Goal: Find specific page/section: Find specific page/section

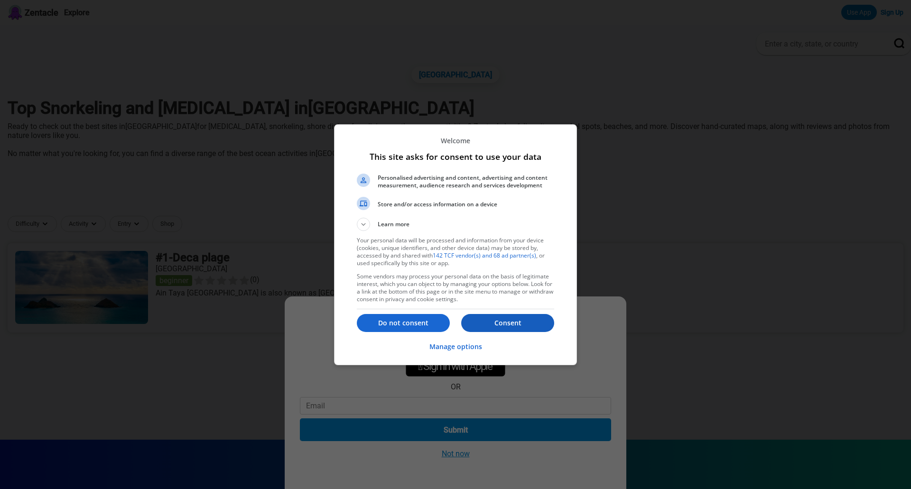
click at [522, 324] on p "Consent" at bounding box center [507, 322] width 93 height 9
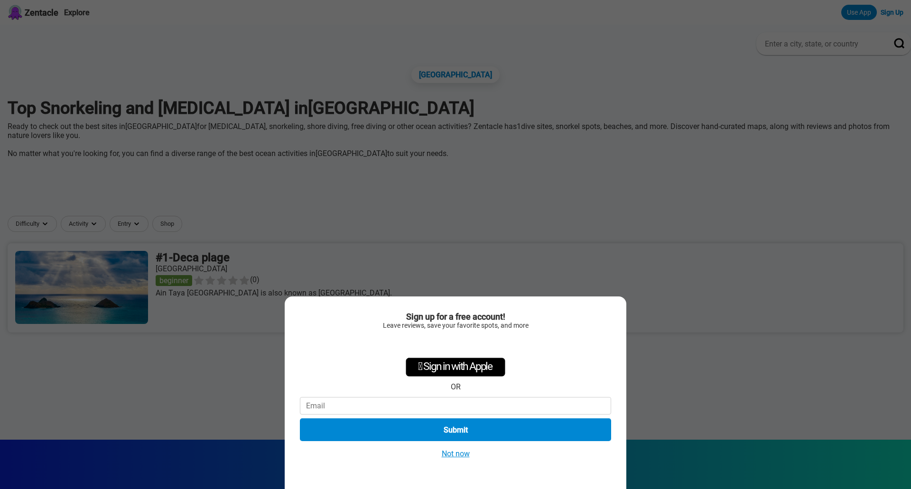
click at [462, 454] on button "Not now" at bounding box center [456, 454] width 34 height 10
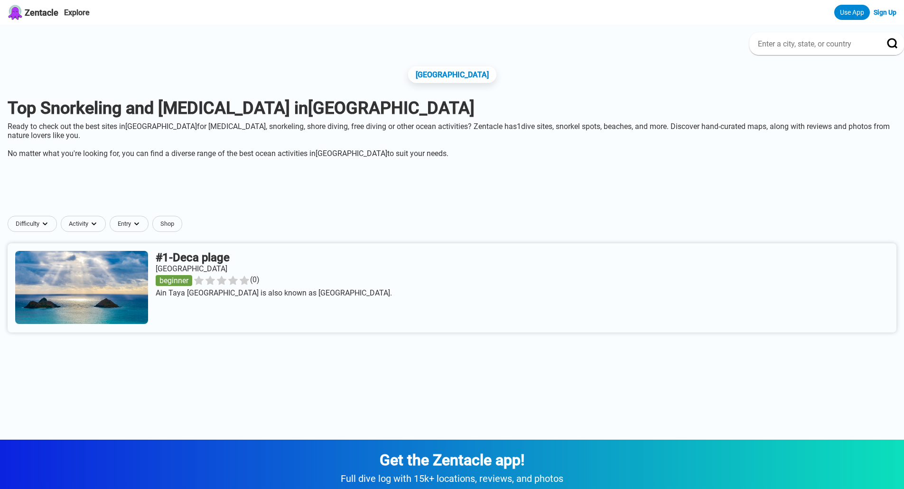
click at [133, 307] on link at bounding box center [452, 287] width 888 height 89
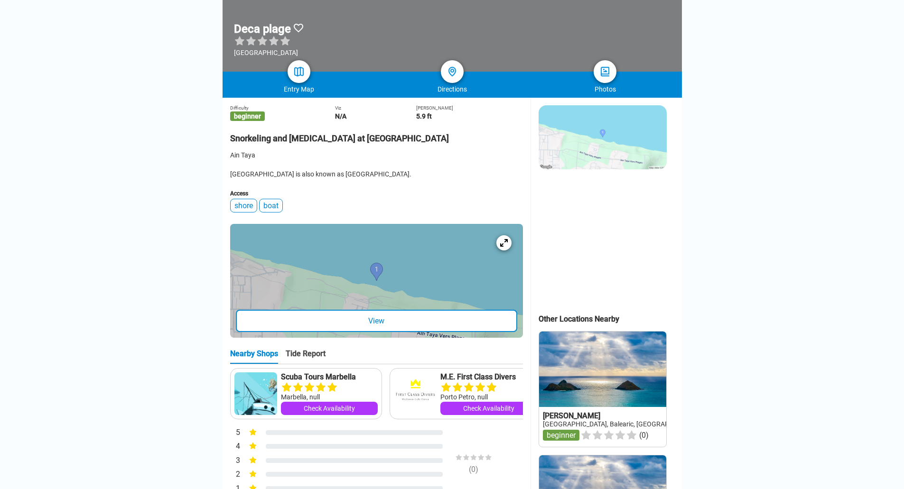
scroll to position [190, 0]
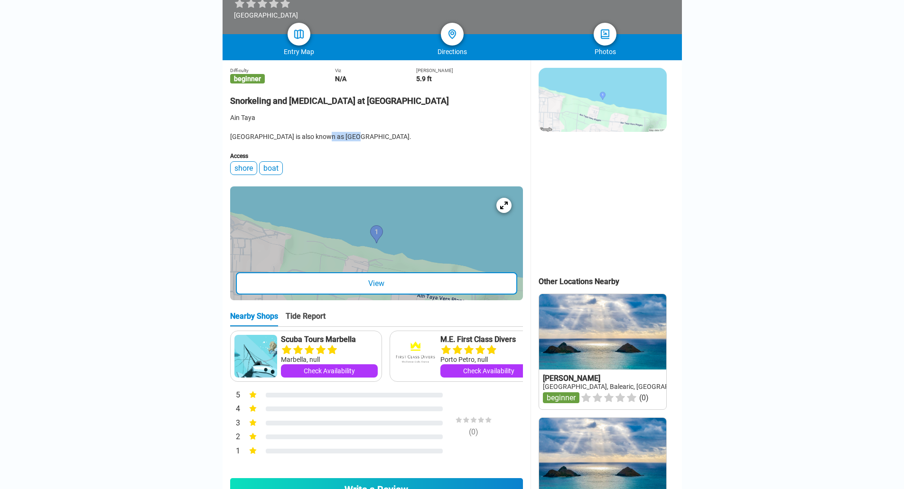
drag, startPoint x: 338, startPoint y: 156, endPoint x: 313, endPoint y: 158, distance: 25.7
click at [313, 141] on div "Ain Taya [GEOGRAPHIC_DATA] is also known as [GEOGRAPHIC_DATA]." at bounding box center [376, 127] width 293 height 28
copy div "Ain taya."
